Goal: Task Accomplishment & Management: Manage account settings

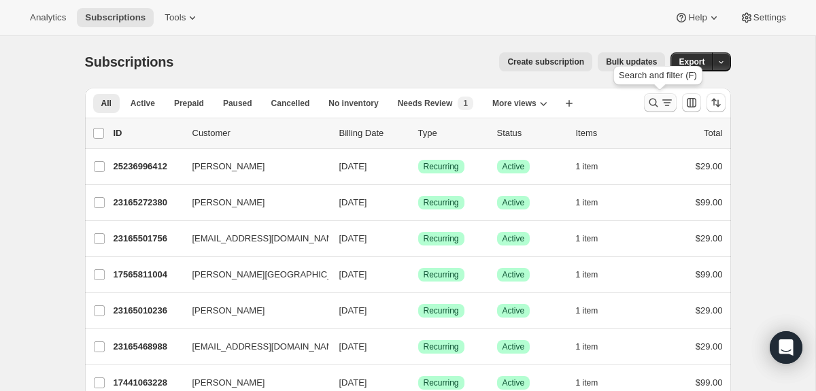
click at [658, 104] on icon "Search and filter results" at bounding box center [654, 103] width 14 height 14
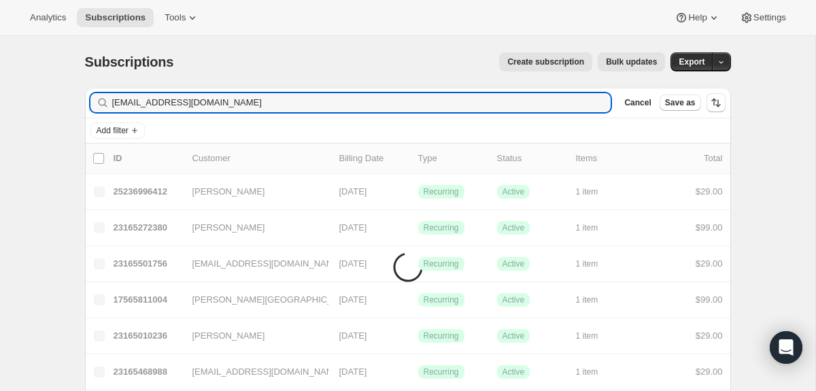
type input "[EMAIL_ADDRESS][DOMAIN_NAME]"
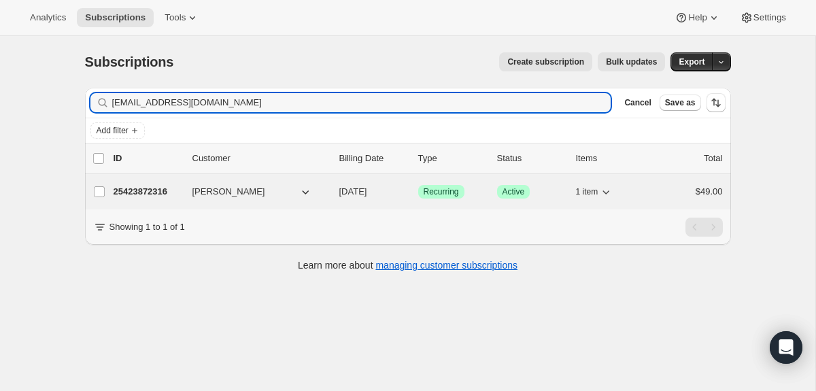
click at [160, 193] on p "25423872316" at bounding box center [148, 192] width 68 height 14
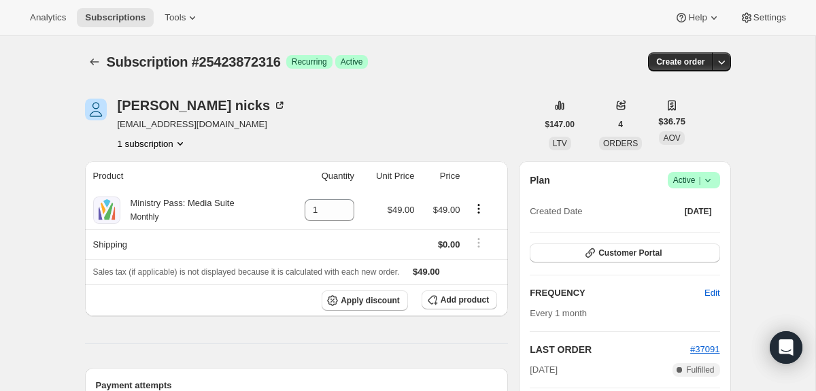
click at [711, 177] on icon at bounding box center [708, 180] width 14 height 14
click at [667, 233] on span "Cancel subscription" at bounding box center [689, 230] width 77 height 10
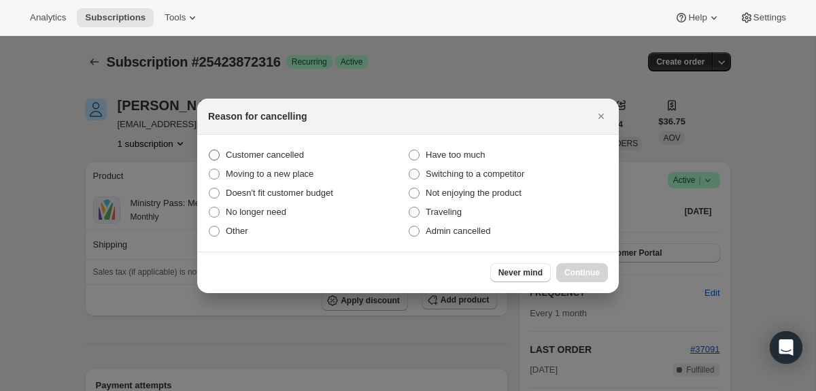
click at [272, 155] on span "Customer cancelled" at bounding box center [265, 155] width 78 height 10
click at [209, 150] on input "Customer cancelled" at bounding box center [209, 150] width 1 height 1
radio input "true"
click at [594, 268] on span "Continue" at bounding box center [581, 272] width 35 height 11
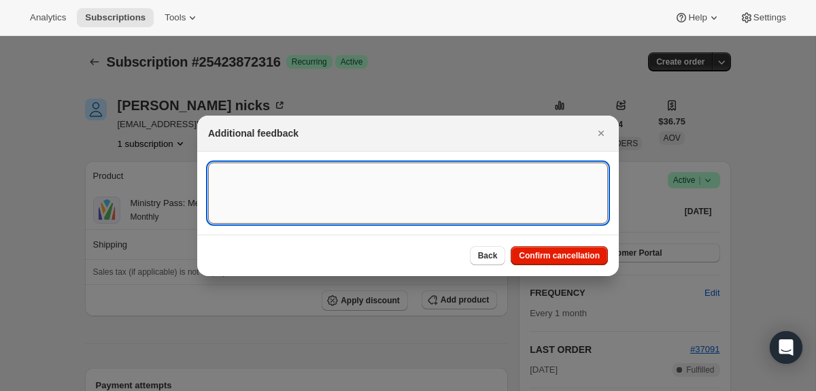
click at [405, 205] on textarea ":rbu:" at bounding box center [408, 193] width 400 height 61
type textarea "canceled on 10/2"
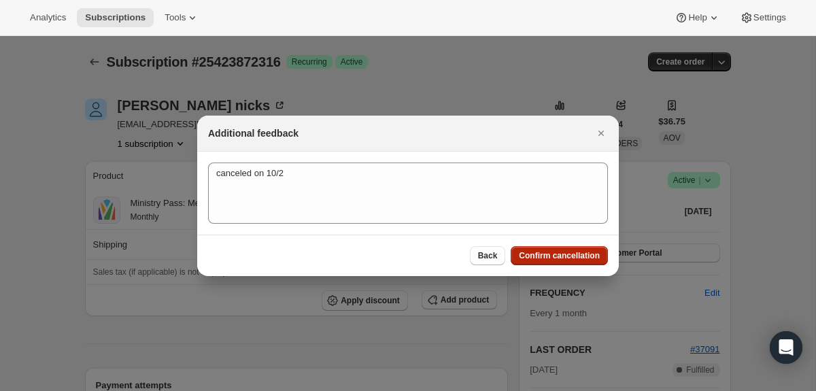
click at [532, 250] on button "Confirm cancellation" at bounding box center [559, 255] width 97 height 19
